Goal: Information Seeking & Learning: Check status

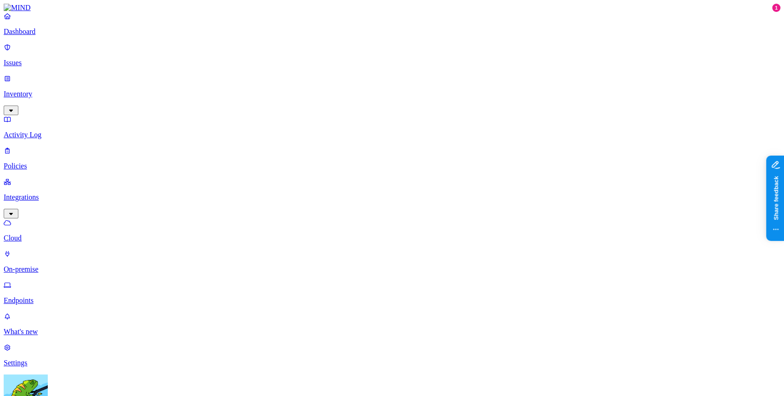
scroll to position [0, 9]
click at [39, 61] on p "Issues" at bounding box center [392, 63] width 777 height 8
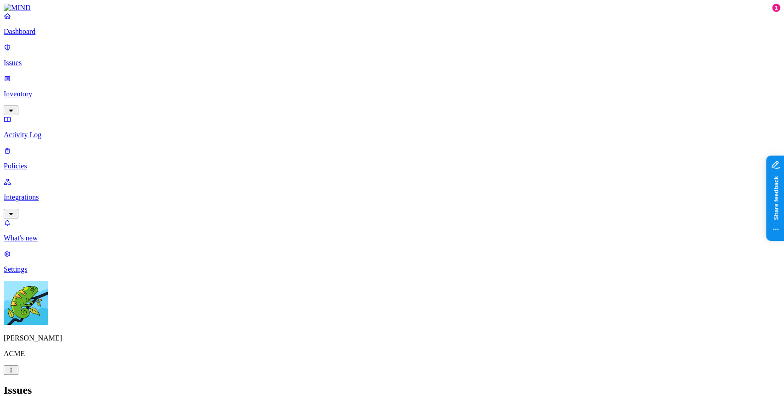
drag, startPoint x: 519, startPoint y: 217, endPoint x: 572, endPoint y: 224, distance: 53.7
drag, startPoint x: 520, startPoint y: 219, endPoint x: 559, endPoint y: 220, distance: 39.1
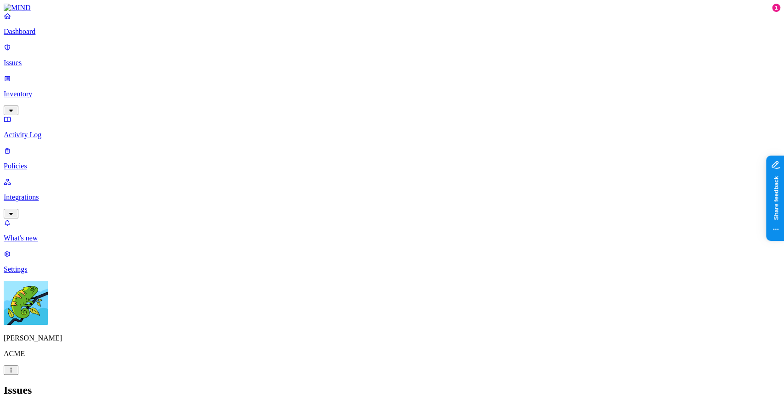
drag, startPoint x: 518, startPoint y: 241, endPoint x: 561, endPoint y: 242, distance: 43.2
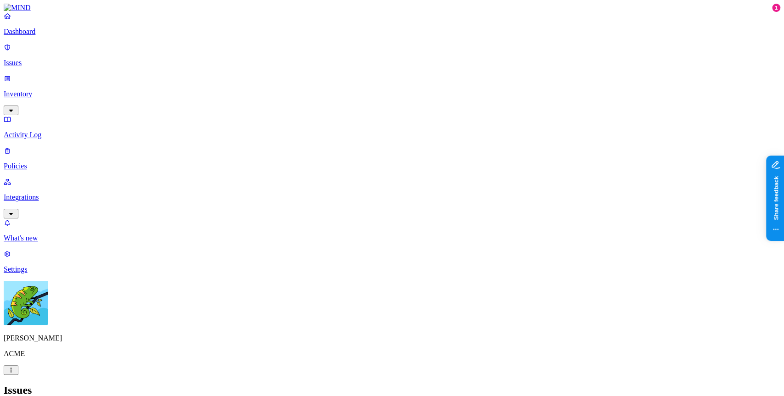
drag, startPoint x: 598, startPoint y: 236, endPoint x: 651, endPoint y: 234, distance: 53.3
drag, startPoint x: 518, startPoint y: 238, endPoint x: 570, endPoint y: 242, distance: 52.9
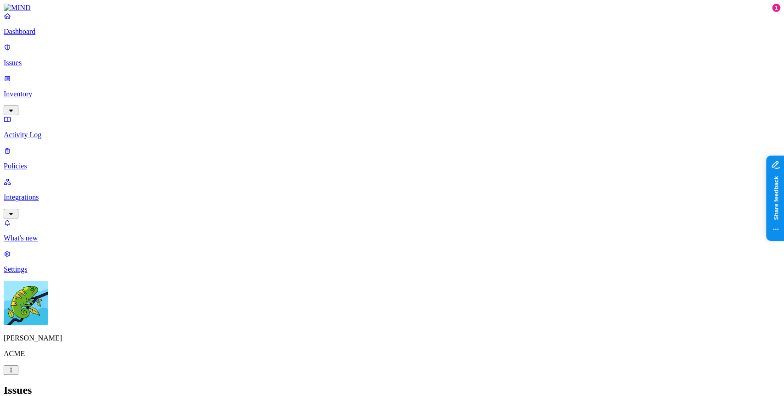
drag, startPoint x: 574, startPoint y: 237, endPoint x: 674, endPoint y: 232, distance: 99.8
click at [72, 178] on link "Integrations" at bounding box center [392, 197] width 777 height 39
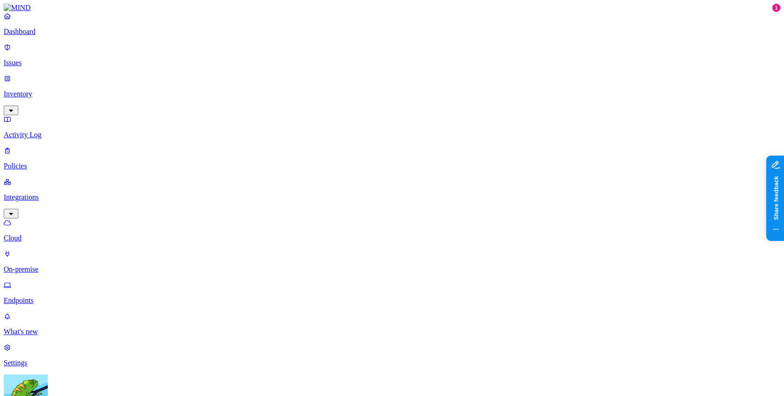
click at [57, 59] on p "Issues" at bounding box center [392, 63] width 777 height 8
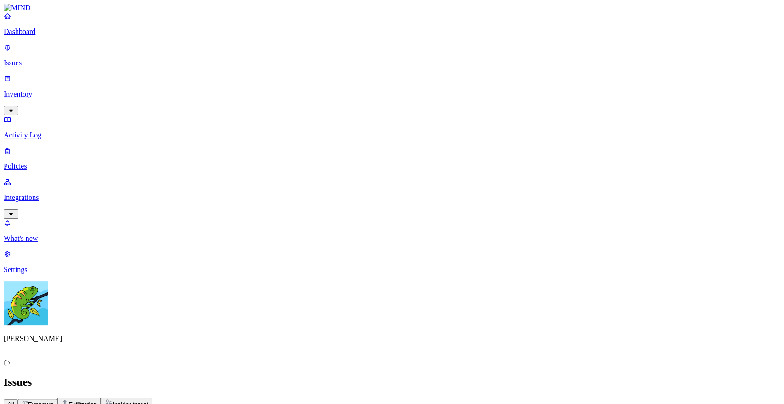
click at [57, 193] on p "Integrations" at bounding box center [392, 197] width 777 height 8
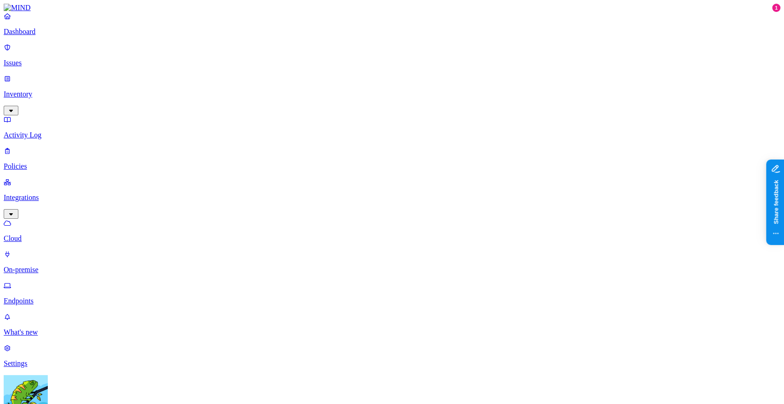
click at [62, 297] on p "Endpoints" at bounding box center [392, 301] width 777 height 8
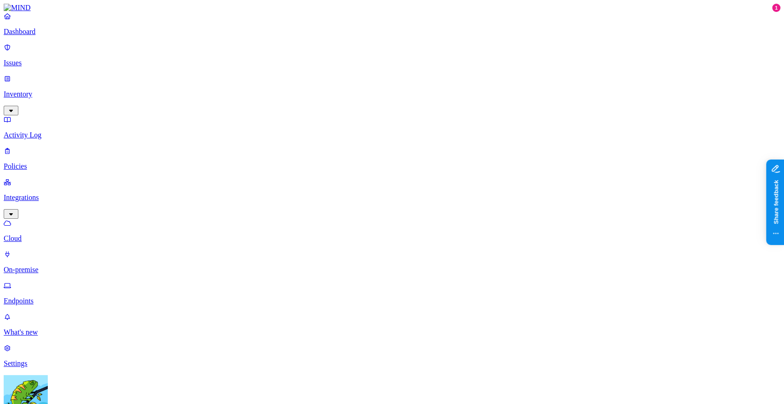
drag, startPoint x: 688, startPoint y: 77, endPoint x: 612, endPoint y: 66, distance: 77.1
drag, startPoint x: 627, startPoint y: 75, endPoint x: 685, endPoint y: 82, distance: 58.2
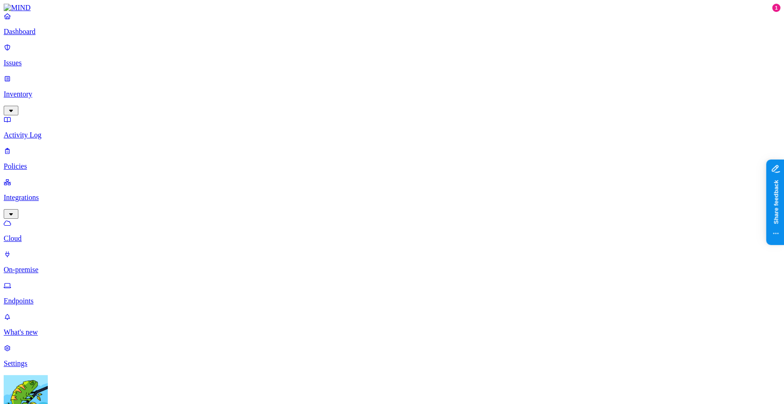
drag, startPoint x: 692, startPoint y: 81, endPoint x: 526, endPoint y: 66, distance: 166.4
drag, startPoint x: 552, startPoint y: 72, endPoint x: 723, endPoint y: 88, distance: 171.6
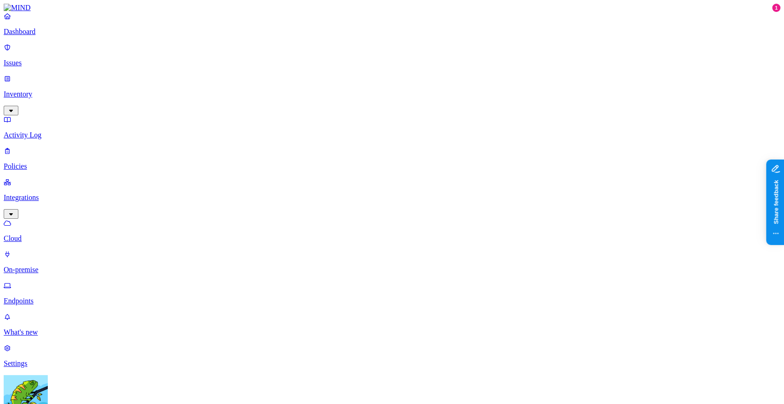
drag, startPoint x: 764, startPoint y: 49, endPoint x: 759, endPoint y: 49, distance: 5.1
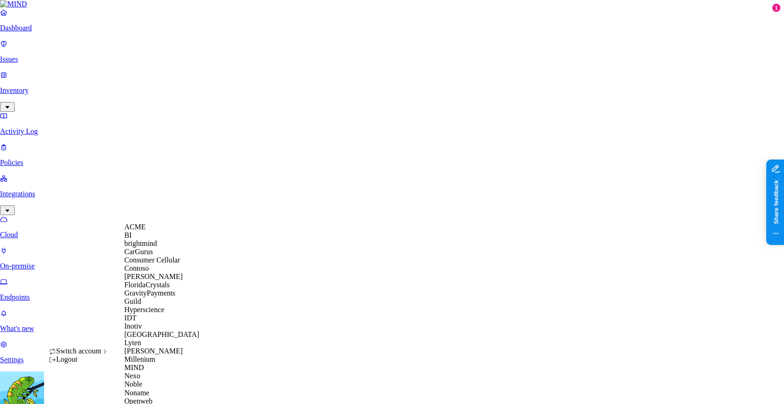
scroll to position [168, 0]
click at [160, 363] on div "MIND" at bounding box center [168, 367] width 89 height 8
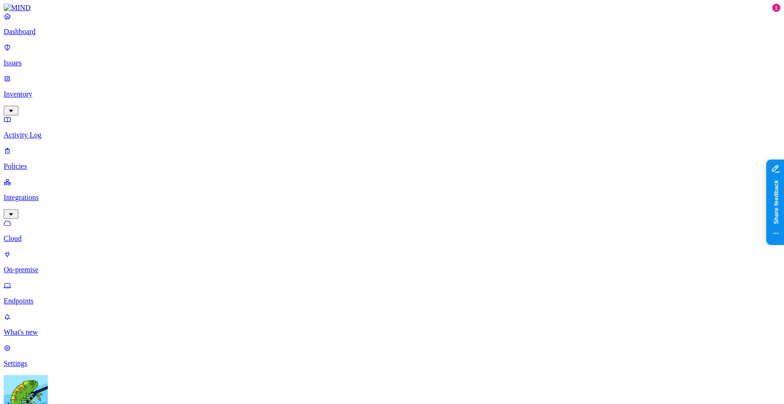
scroll to position [42, 0]
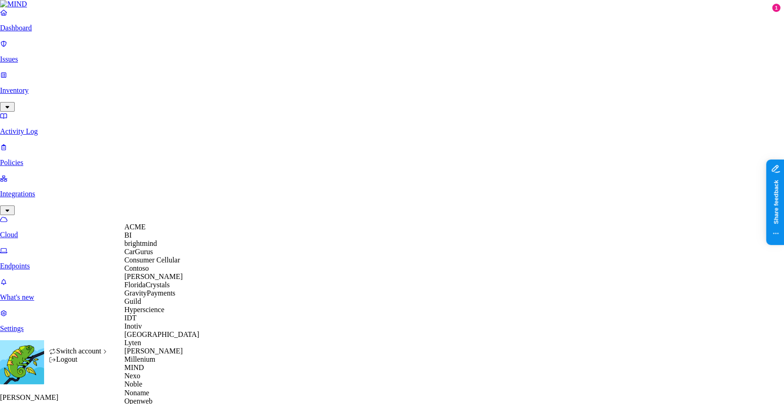
scroll to position [269, 0]
click at [159, 396] on div "Openweb" at bounding box center [168, 400] width 89 height 8
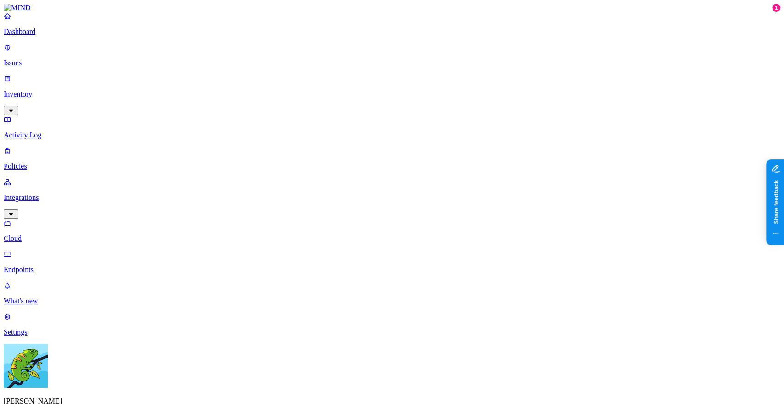
drag, startPoint x: 672, startPoint y: 124, endPoint x: 718, endPoint y: 154, distance: 55.3
drag, startPoint x: 468, startPoint y: 21, endPoint x: 480, endPoint y: 24, distance: 13.3
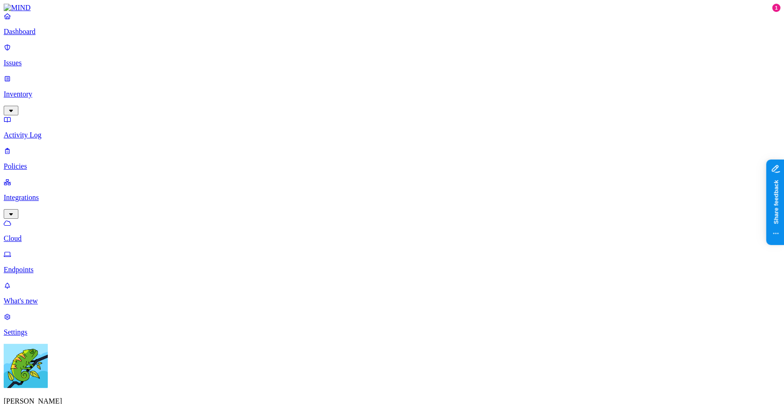
click at [64, 229] on nav "Dashboard Issues Inventory Activity Log Policies Integrations Cloud Endpoints W…" at bounding box center [392, 174] width 777 height 324
click at [78, 203] on nav "Dashboard Issues Inventory Activity Log Policies Integrations Cloud Endpoints W…" at bounding box center [392, 174] width 777 height 324
